Goal: Information Seeking & Learning: Learn about a topic

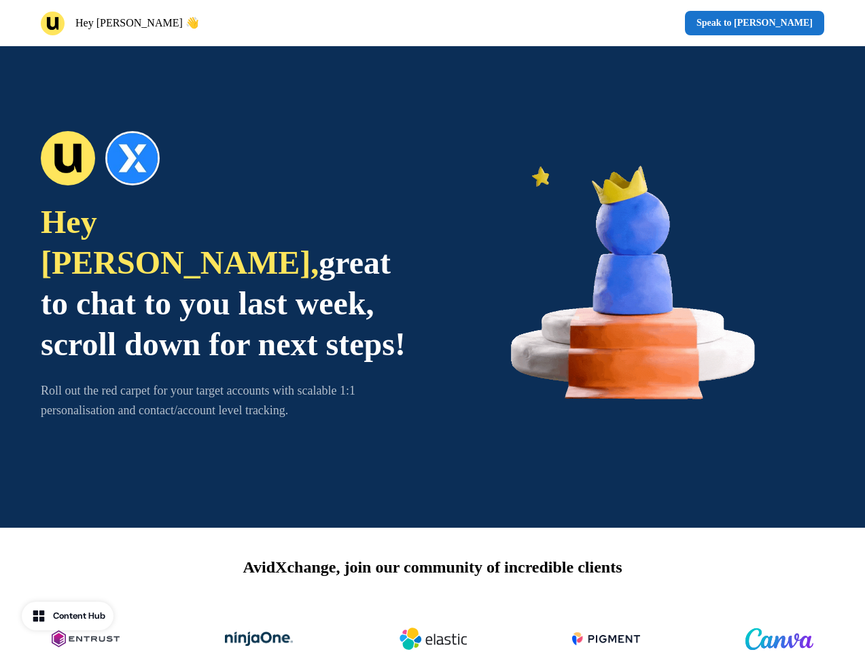
click at [432, 23] on div "Hey [PERSON_NAME] 👋 Speak to [PERSON_NAME]" at bounding box center [432, 23] width 865 height 46
click at [234, 23] on div "Hey [PERSON_NAME] 👋" at bounding box center [234, 24] width 387 height 24
click at [631, 23] on div "Speak to [PERSON_NAME]" at bounding box center [631, 23] width 387 height 24
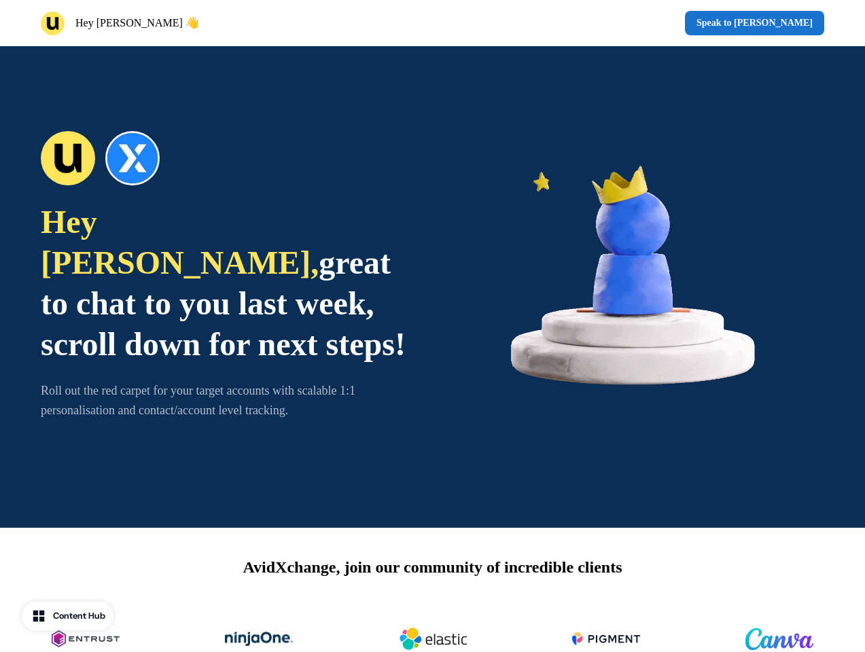
click at [432, 287] on div "Hey [PERSON_NAME], great to chat to you last week, scroll down for next steps! …" at bounding box center [432, 287] width 865 height 482
click at [227, 287] on span "great to chat to you last week, scroll down for next steps!" at bounding box center [223, 304] width 365 height 118
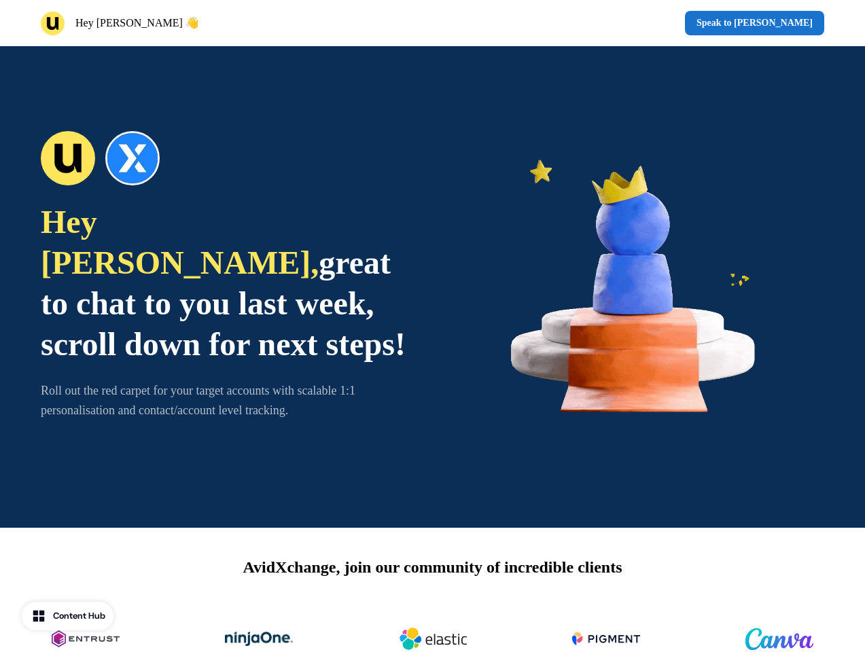
click at [227, 179] on div at bounding box center [227, 158] width 373 height 54
click at [638, 287] on img at bounding box center [638, 287] width 373 height 373
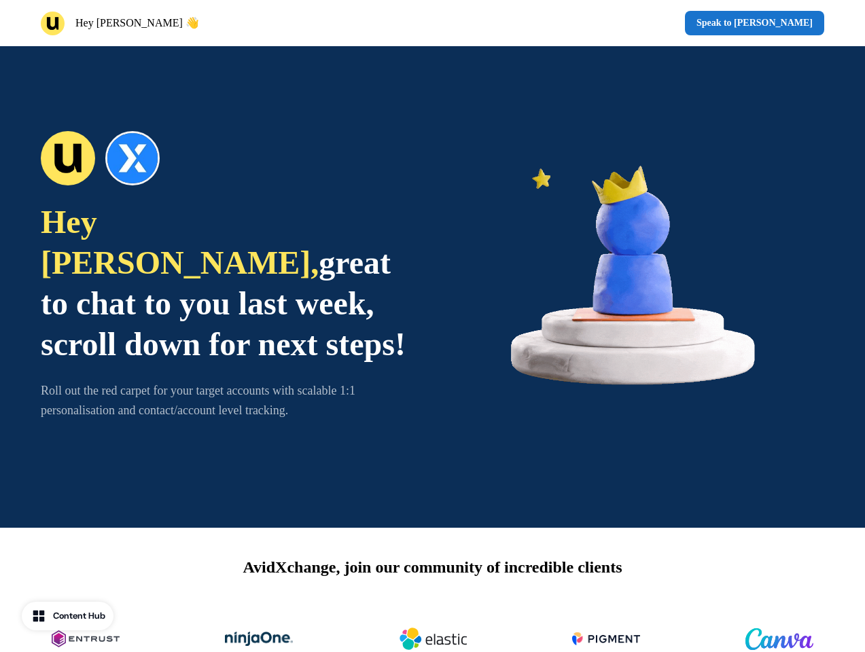
click at [432, 590] on div "AvidXchange, join our community of incredible clients" at bounding box center [432, 616] width 865 height 177
click at [432, 627] on img at bounding box center [433, 639] width 68 height 54
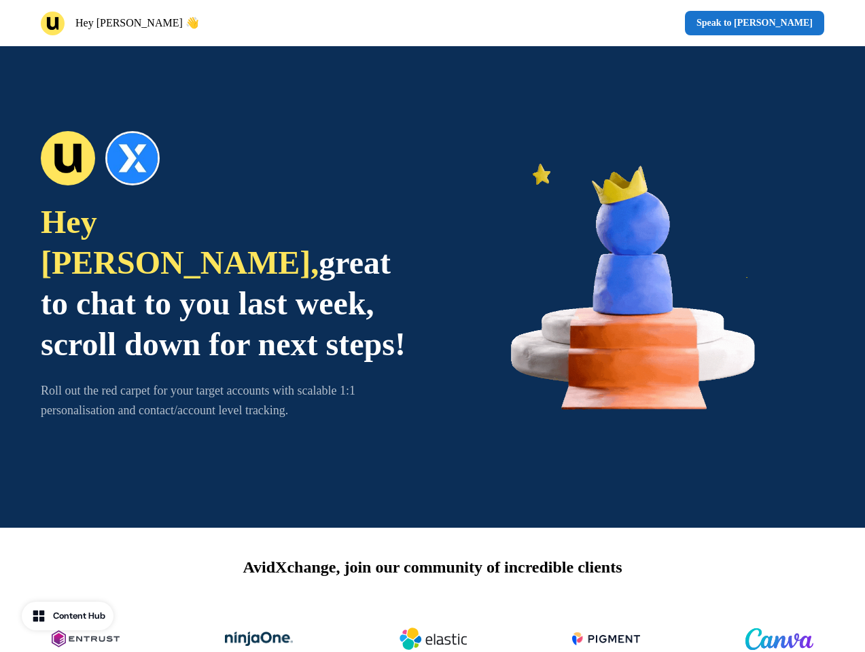
click at [69, 616] on div "Content Hub" at bounding box center [79, 616] width 52 height 14
